Goal: Information Seeking & Learning: Learn about a topic

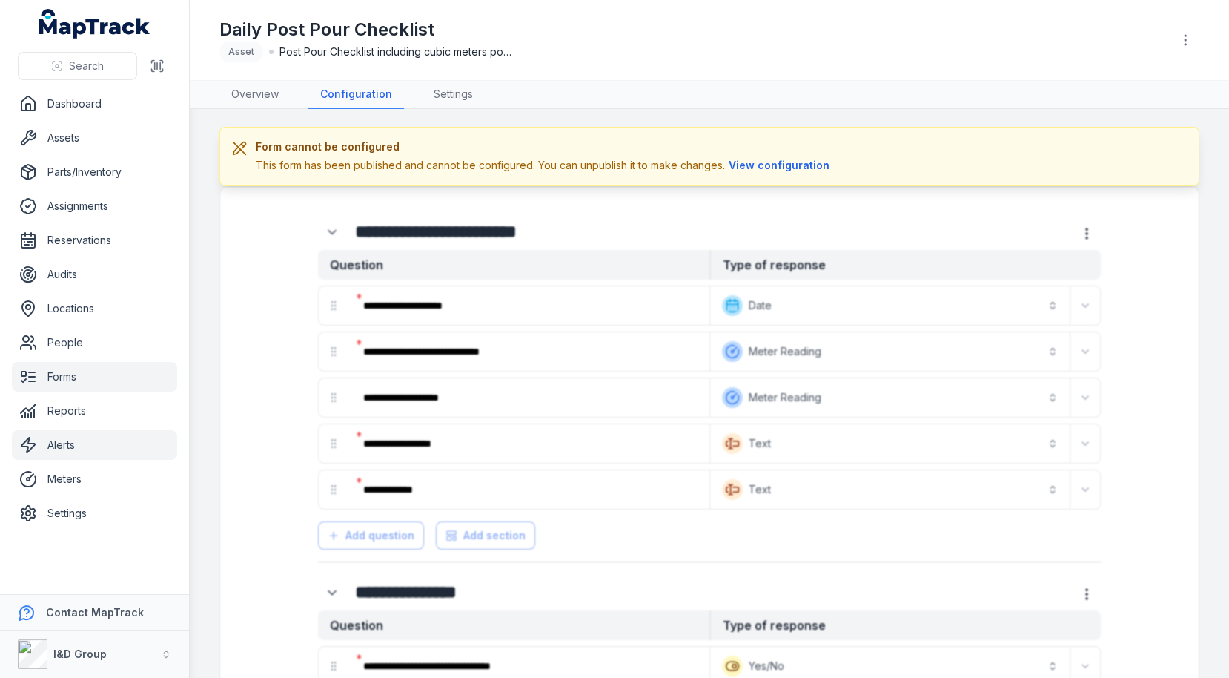
click at [82, 454] on link "Alerts" at bounding box center [94, 445] width 165 height 30
click at [82, 466] on link "Meters" at bounding box center [94, 479] width 165 height 30
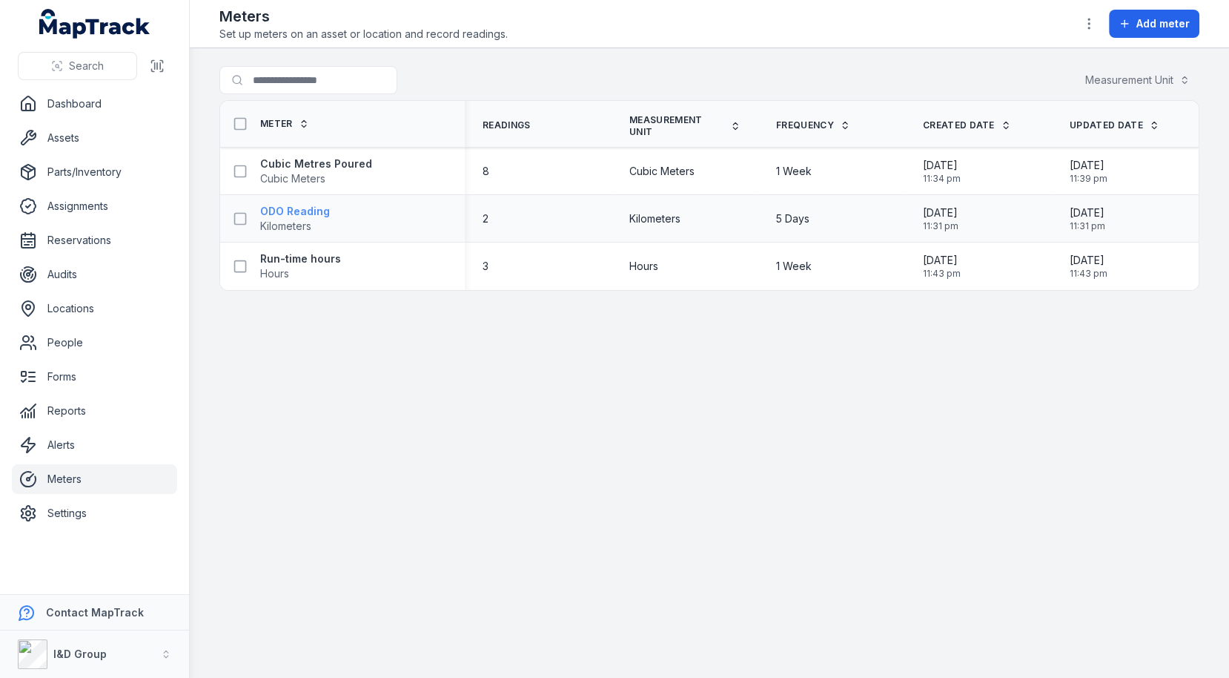
click at [264, 213] on strong "ODO Reading" at bounding box center [295, 211] width 70 height 15
click at [342, 251] on div "Run-time hours Hours" at bounding box center [336, 266] width 221 height 30
click at [338, 259] on div "Run-time hours Hours" at bounding box center [336, 266] width 221 height 30
click at [328, 259] on strong "Run-time hours" at bounding box center [300, 258] width 81 height 15
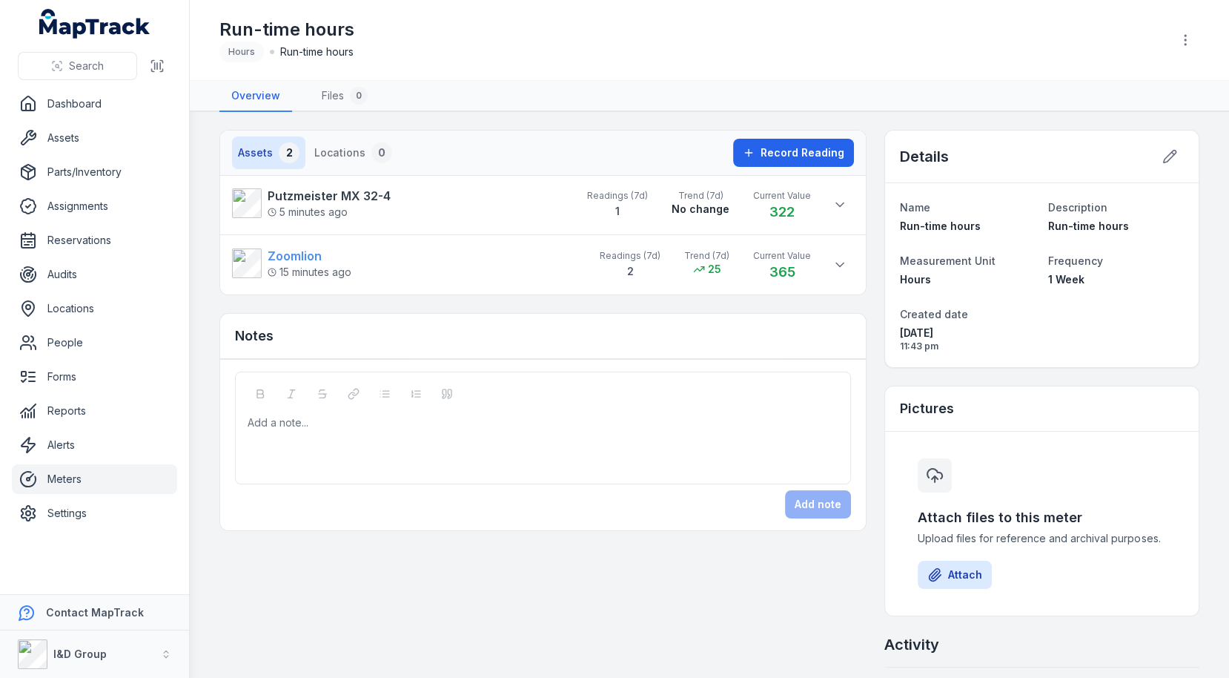
click at [380, 257] on link "Zoomlion 15 minutes ago" at bounding box center [408, 263] width 353 height 33
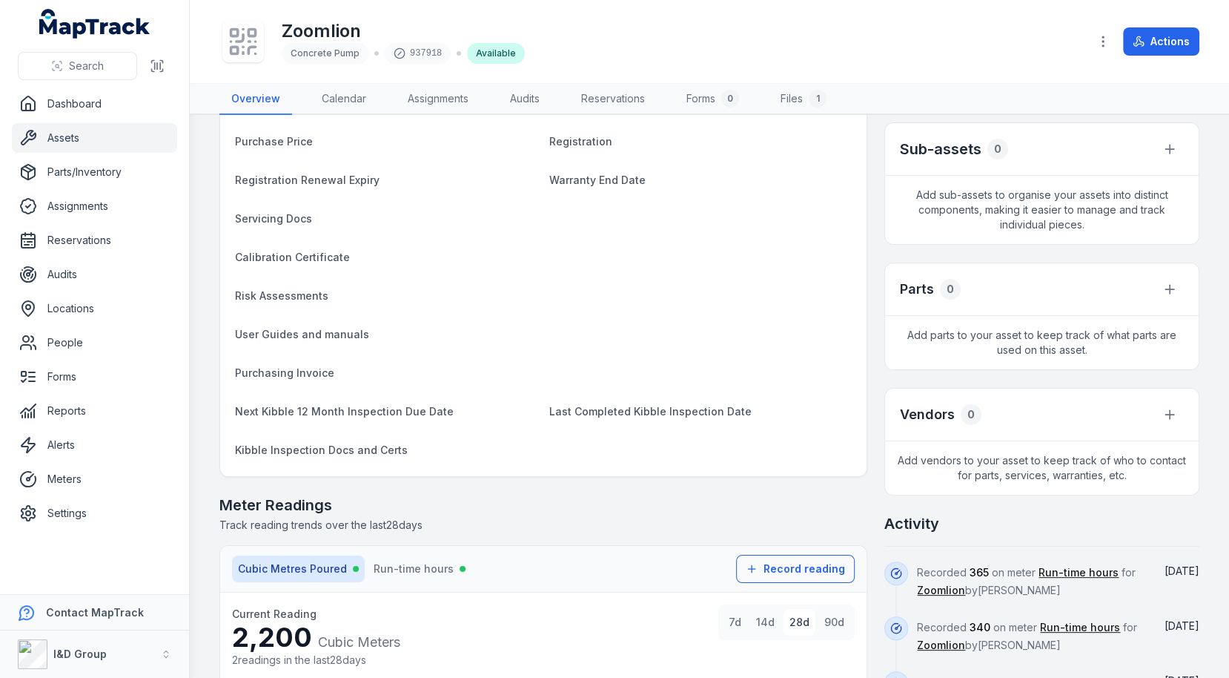
scroll to position [669, 0]
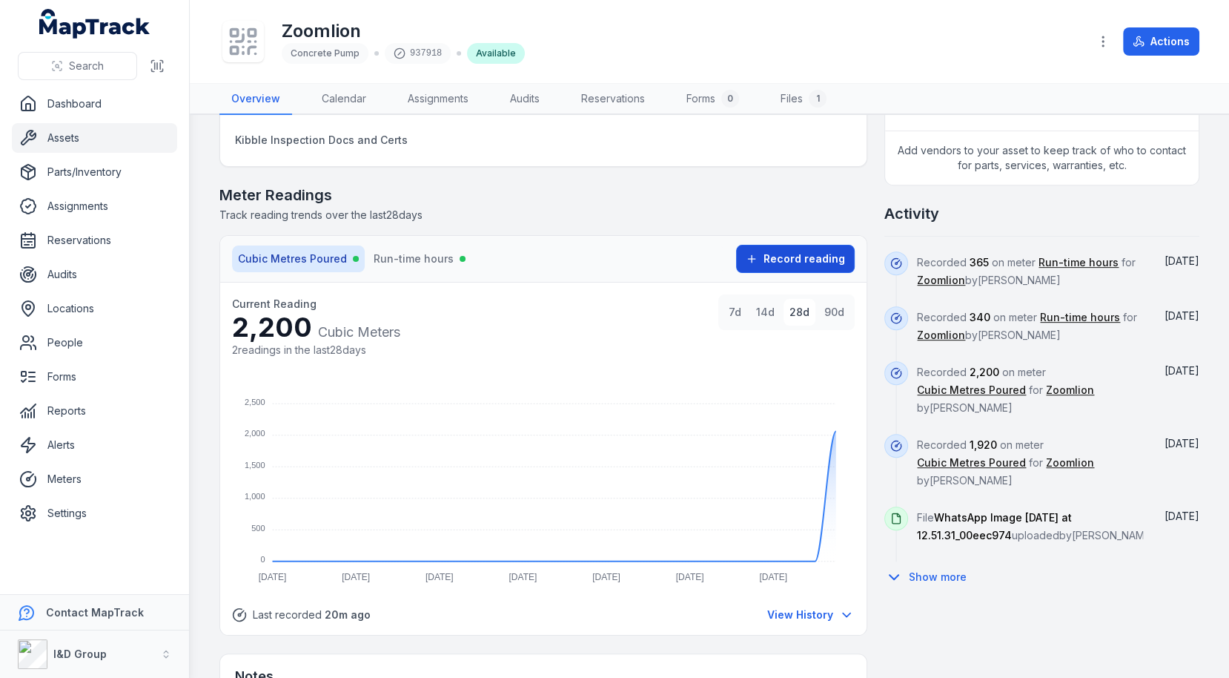
click at [758, 253] on icon at bounding box center [752, 259] width 12 height 12
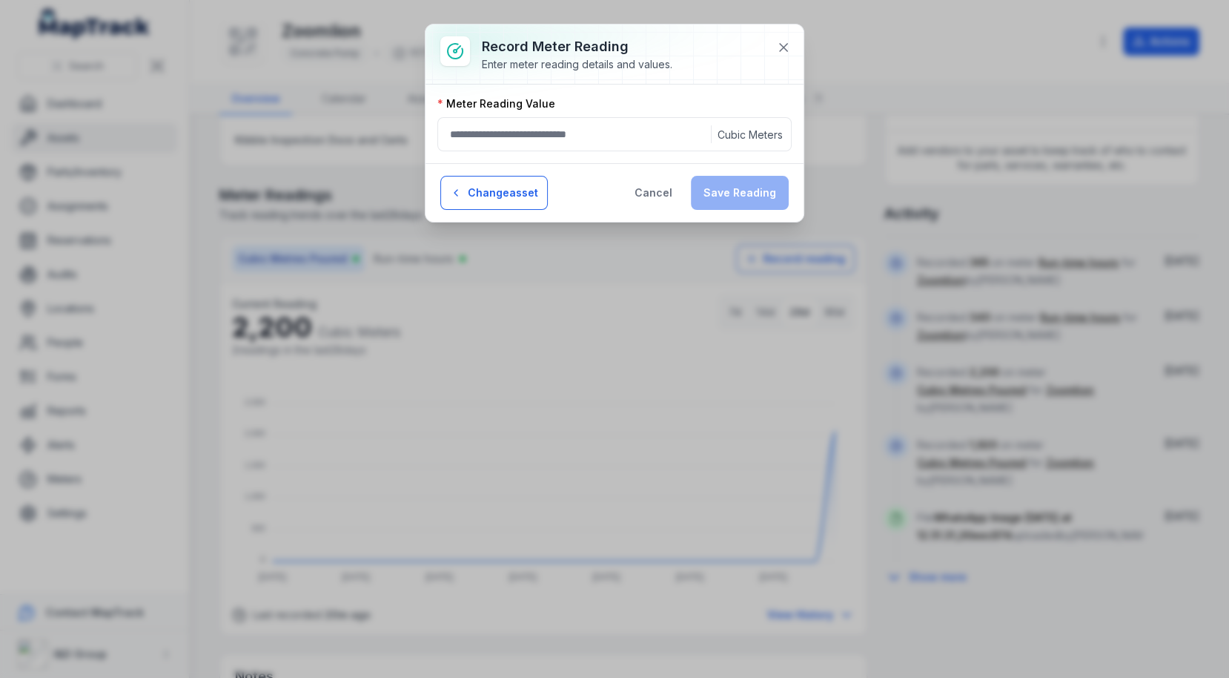
click at [506, 189] on button "Change asset" at bounding box center [493, 193] width 107 height 34
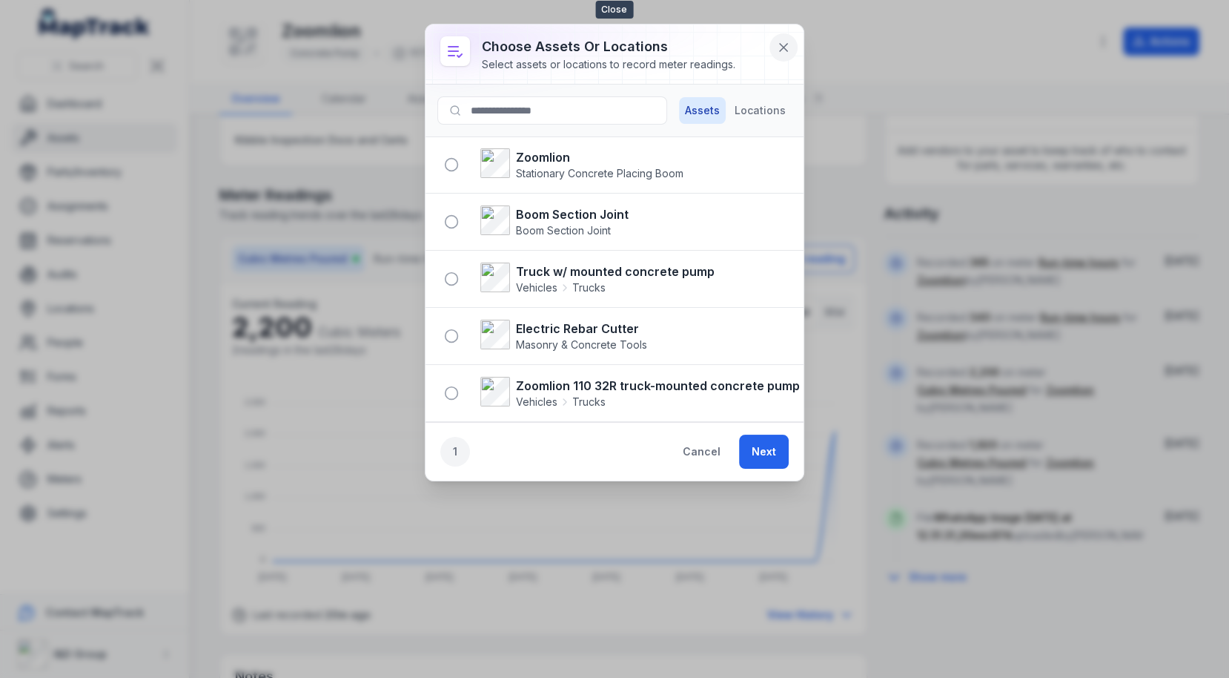
click at [782, 43] on icon at bounding box center [783, 47] width 15 height 15
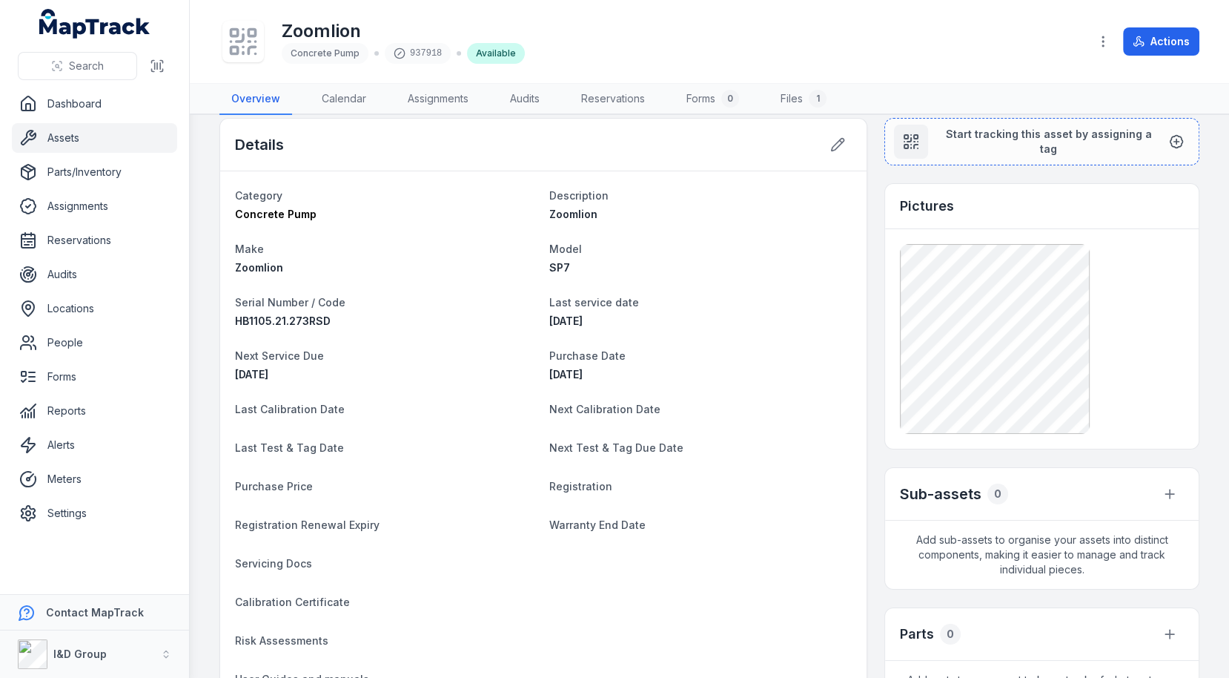
scroll to position [0, 0]
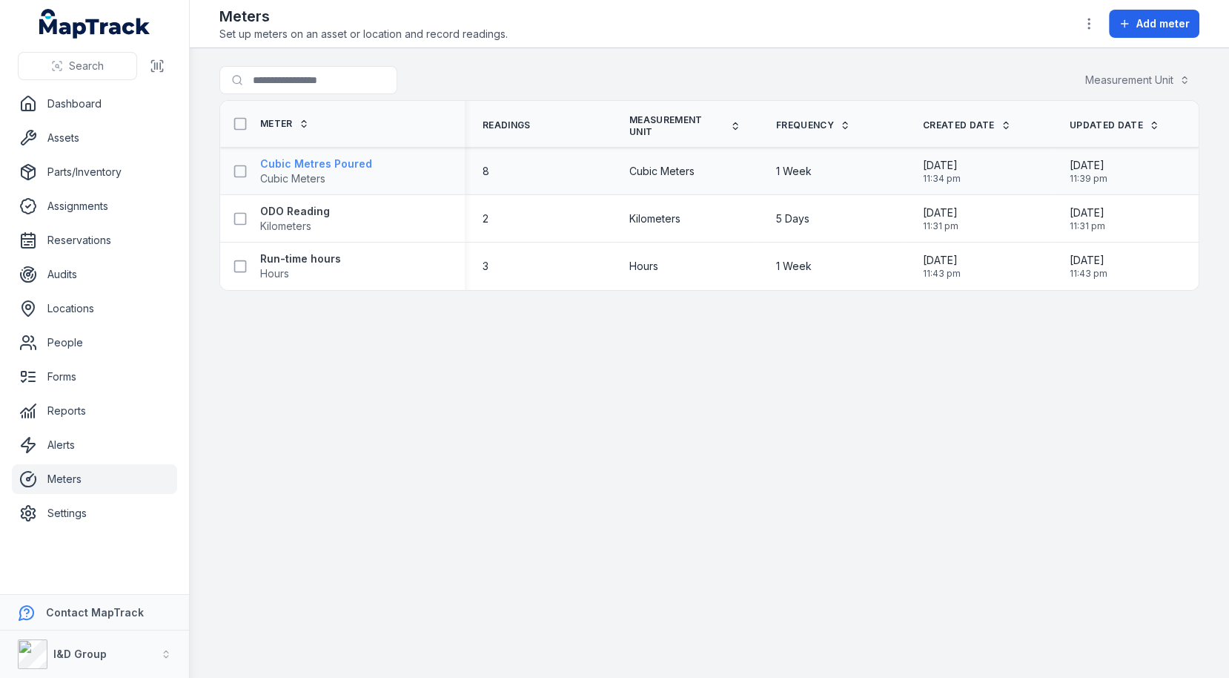
click at [305, 168] on strong "Cubic Metres Poured" at bounding box center [316, 163] width 112 height 15
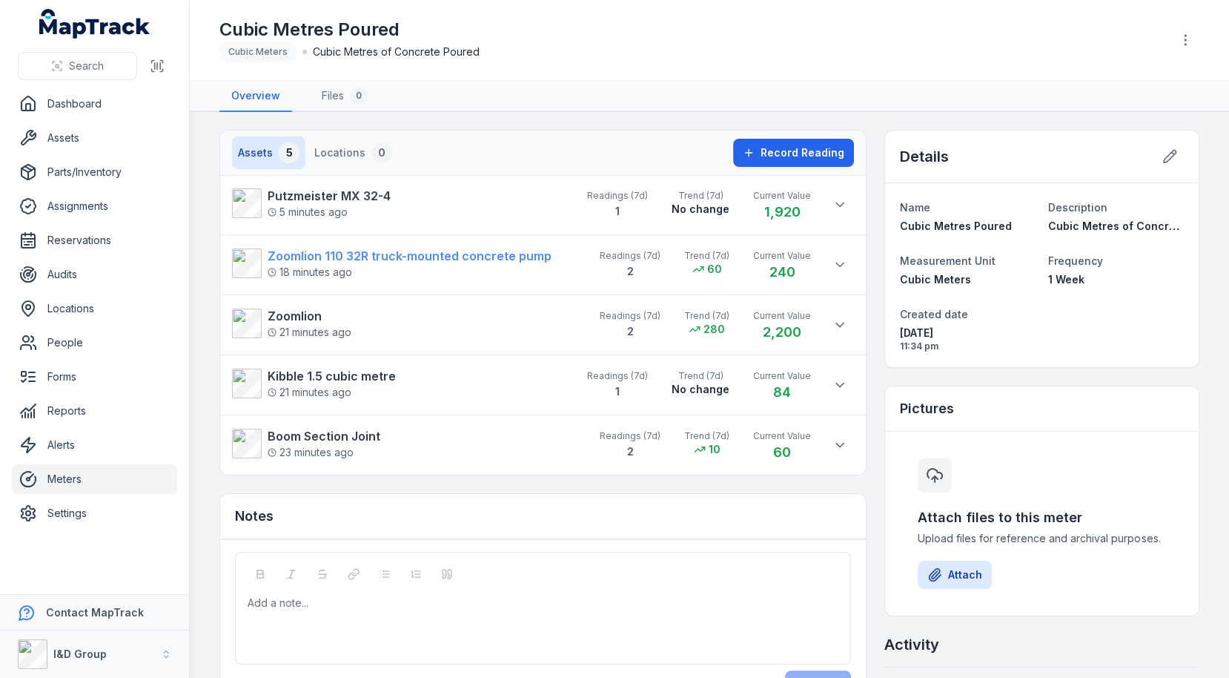
click at [491, 252] on strong "Zoomlion 110 32R truck-mounted concrete pump" at bounding box center [410, 256] width 284 height 18
click at [349, 199] on strong "Putzmeister MX 32-4" at bounding box center [329, 196] width 123 height 18
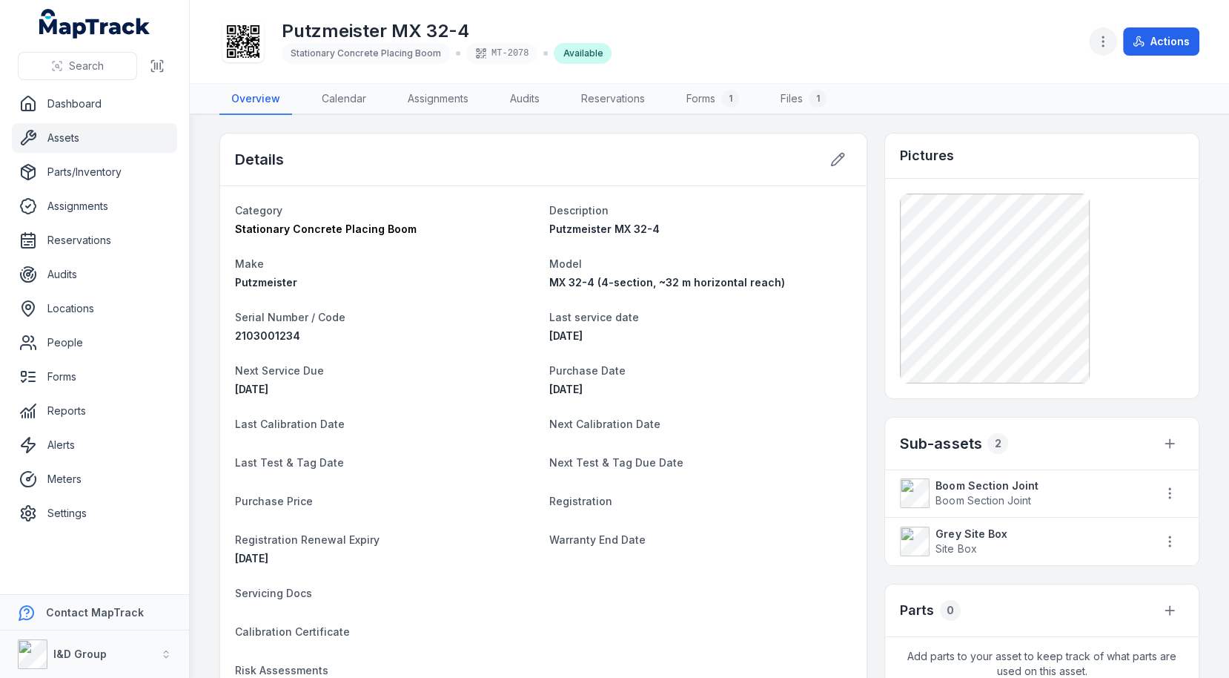
click at [1097, 50] on button "button" at bounding box center [1103, 41] width 28 height 28
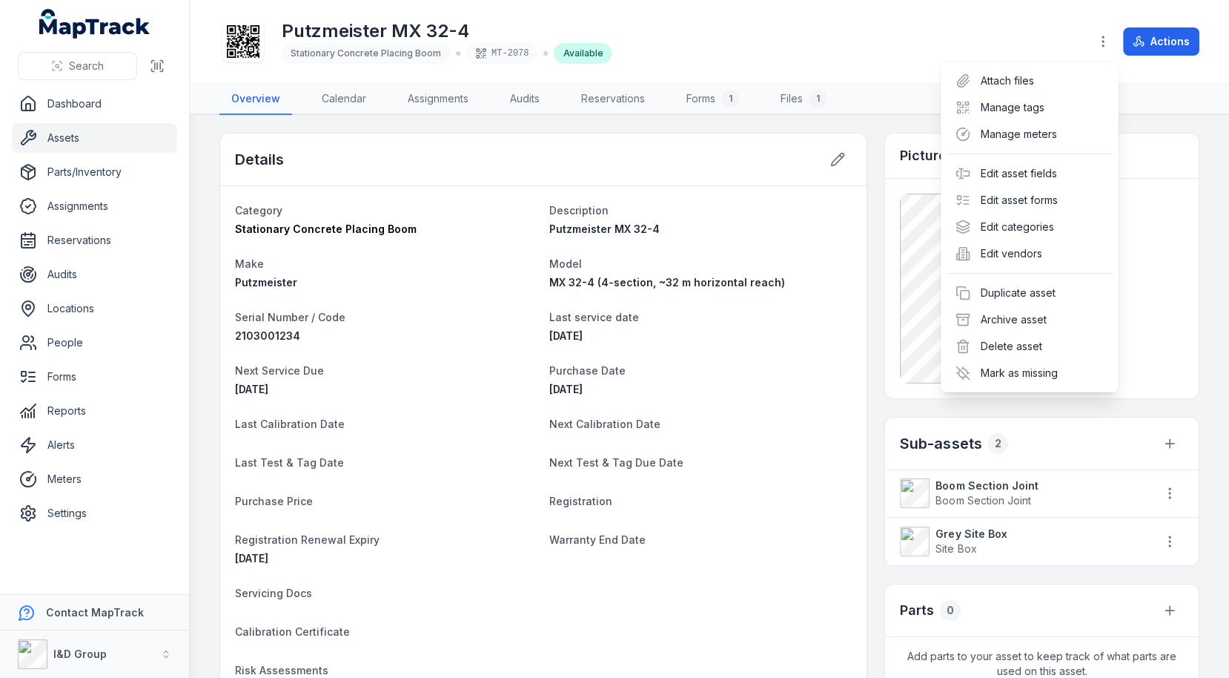
click at [872, 296] on div "Toggle Navigation Putzmeister MX 32-4 Stationary Concrete Placing Boom MT-2078 …" at bounding box center [709, 339] width 1039 height 678
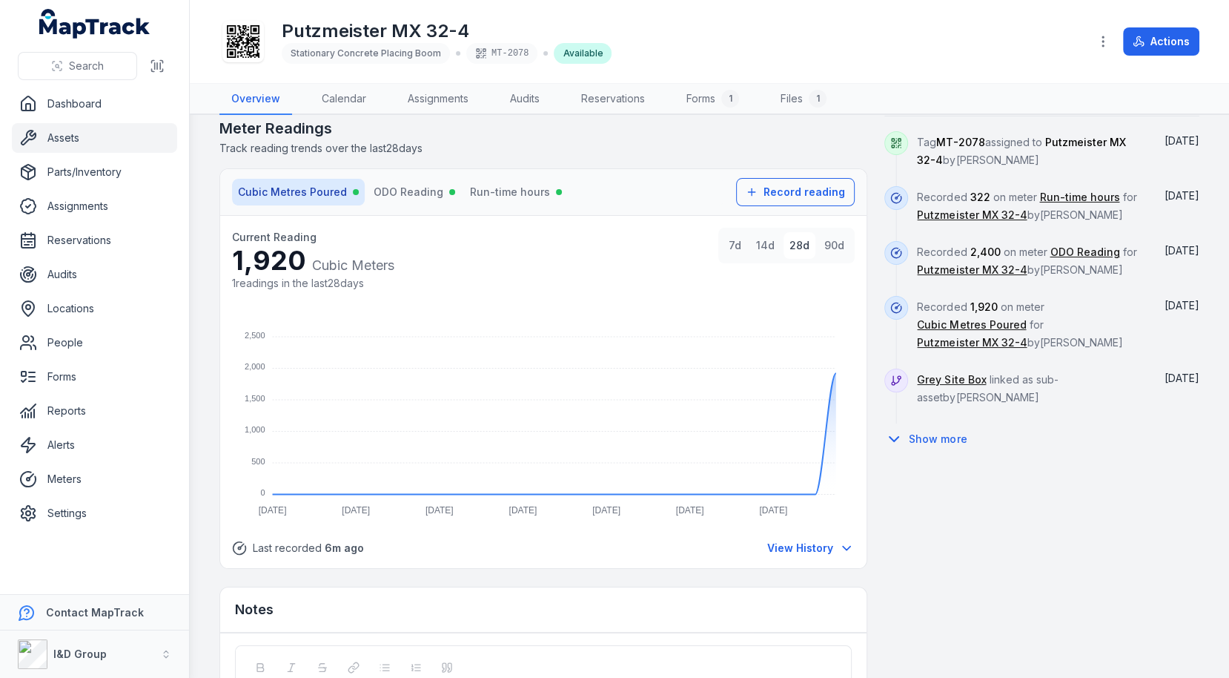
scroll to position [887, 0]
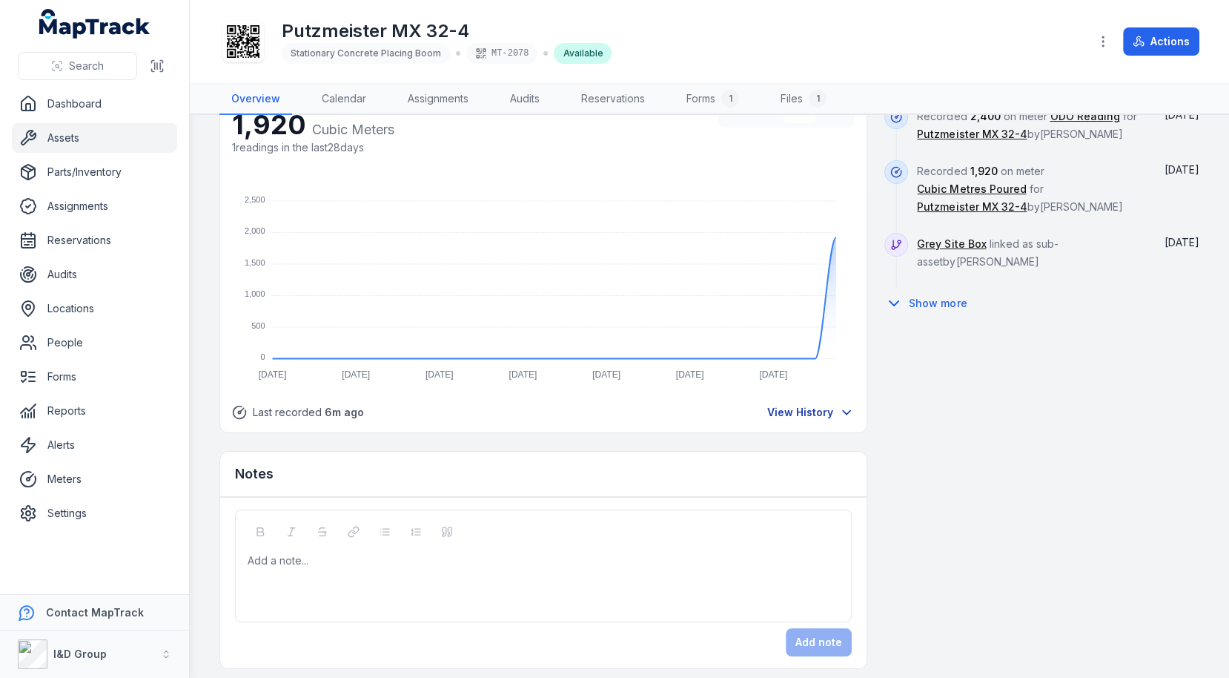
click at [812, 405] on span "View History" at bounding box center [800, 412] width 66 height 15
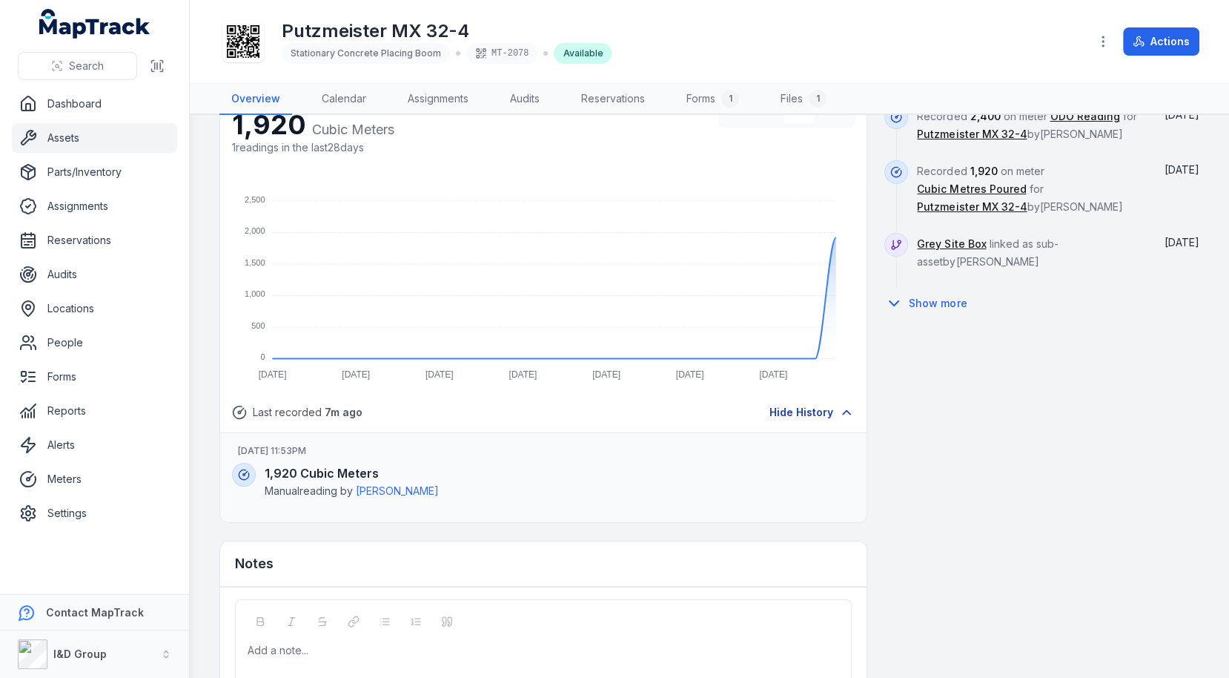
click at [824, 405] on span "Hide History" at bounding box center [801, 412] width 64 height 15
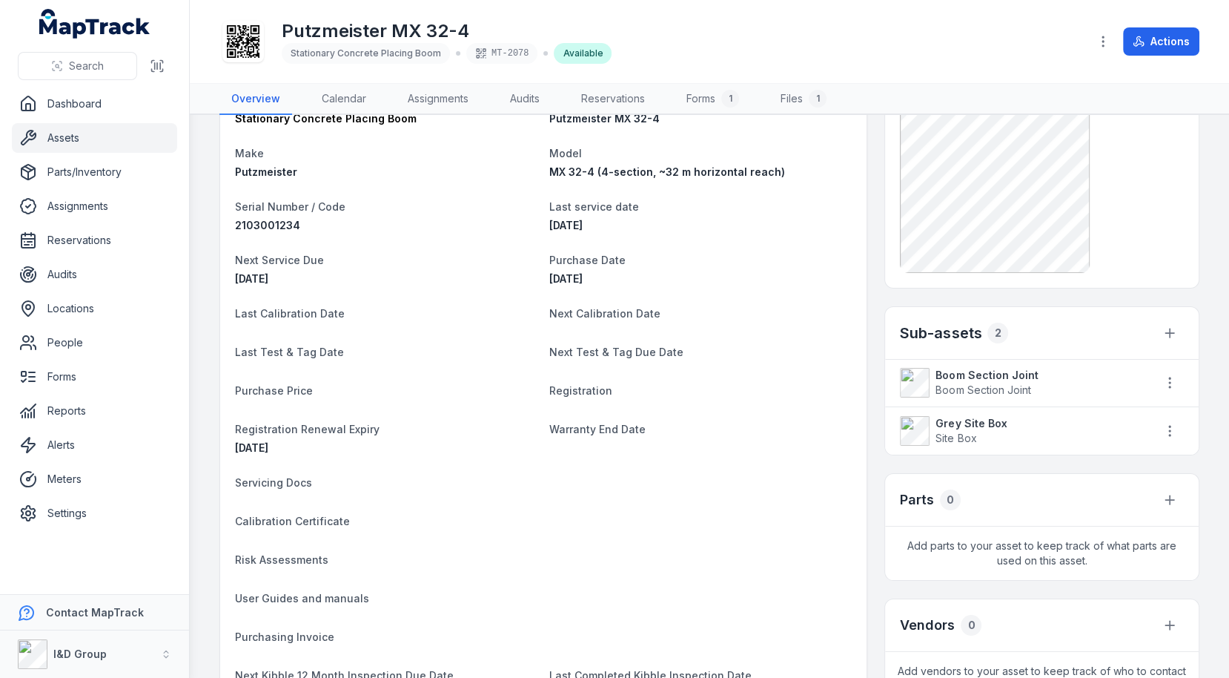
scroll to position [0, 0]
